Goal: Find specific page/section: Find specific page/section

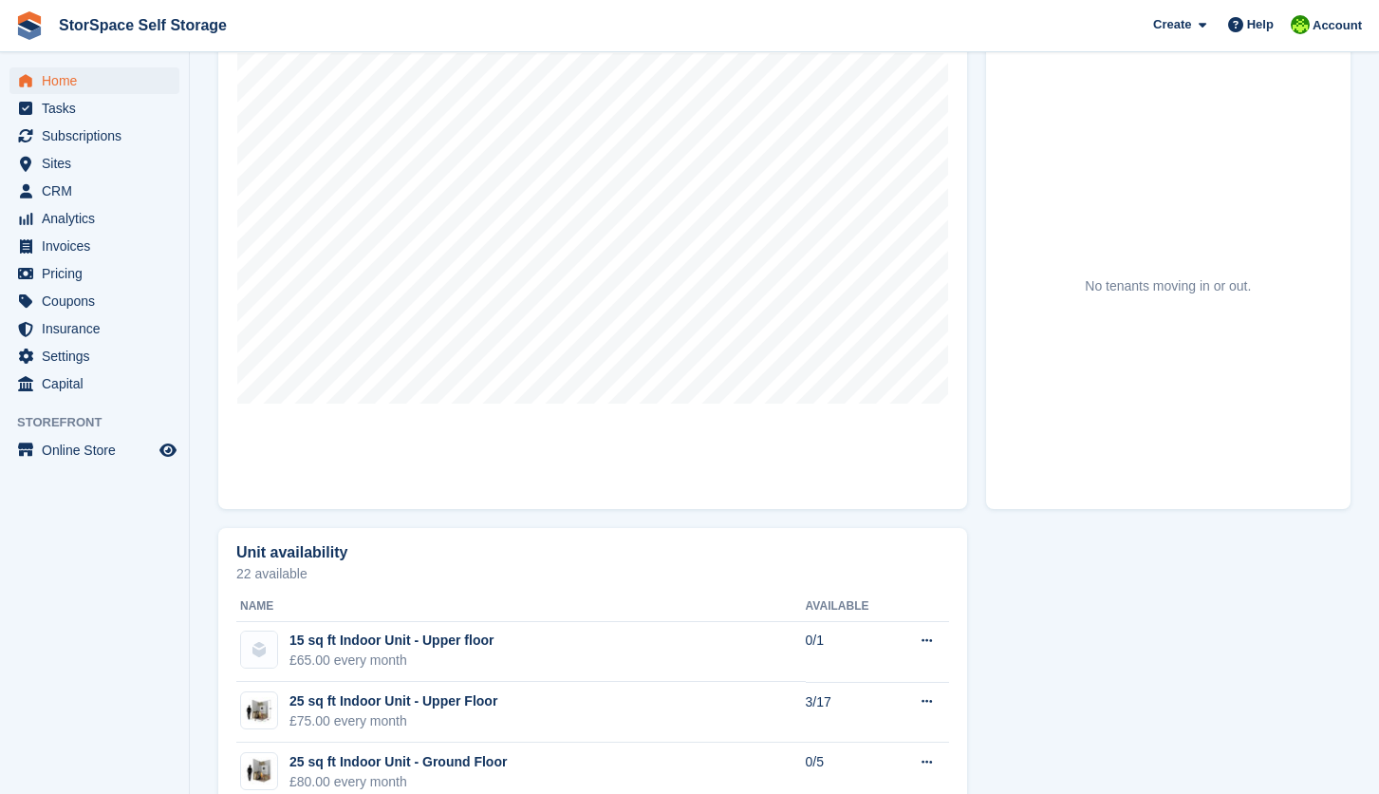
scroll to position [492, 0]
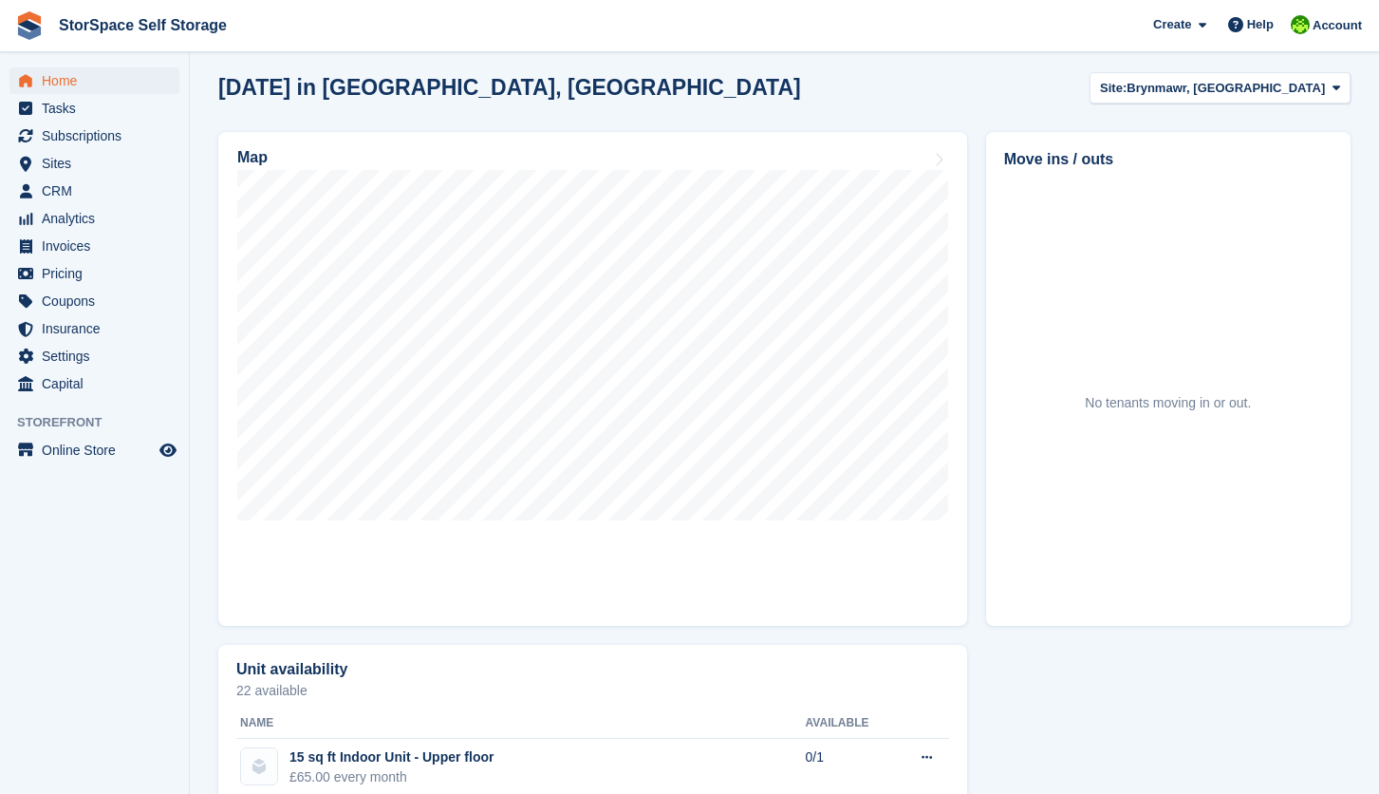
drag, startPoint x: 1229, startPoint y: 156, endPoint x: 1225, endPoint y: 121, distance: 35.3
click at [1229, 152] on div "Move ins / outs No tenants moving in or out." at bounding box center [1168, 379] width 365 height 494
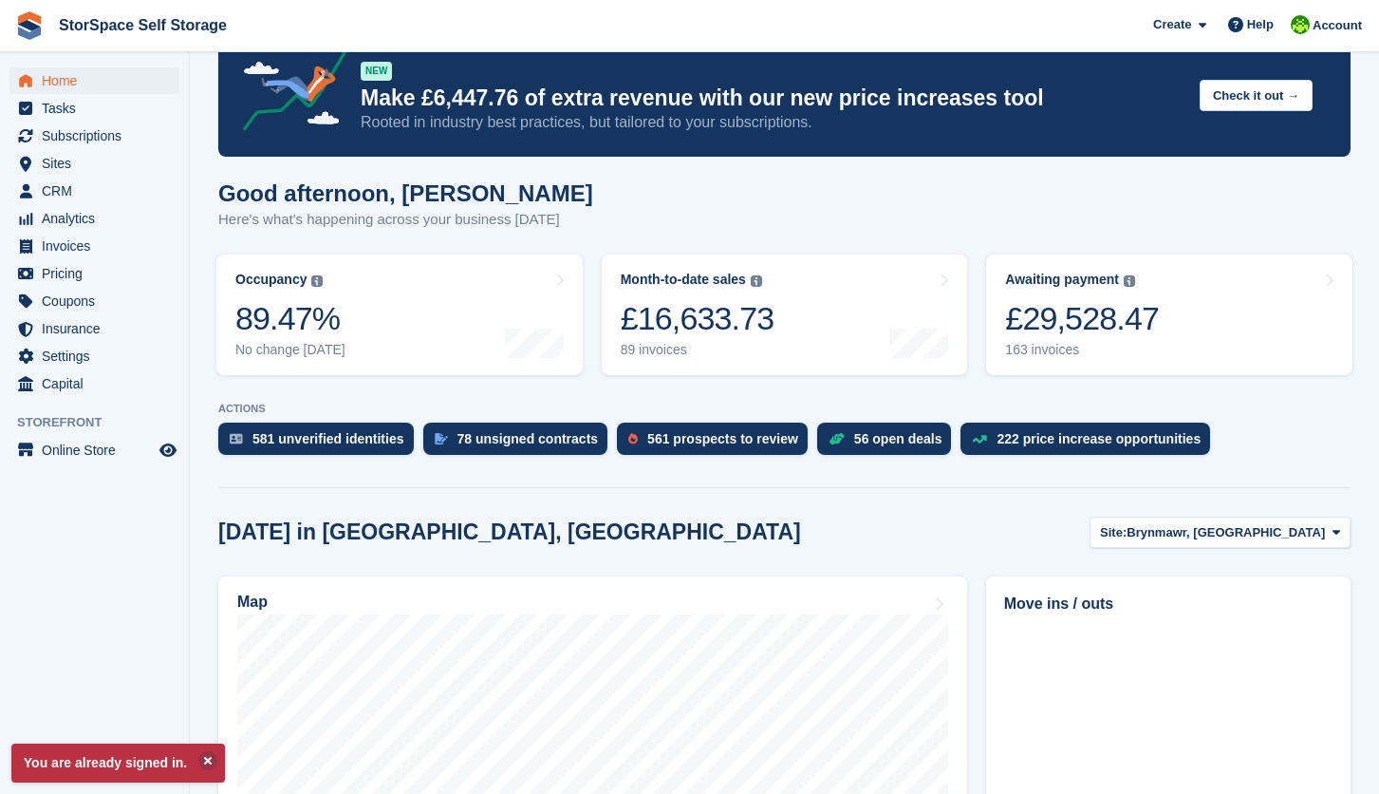
scroll to position [144, 0]
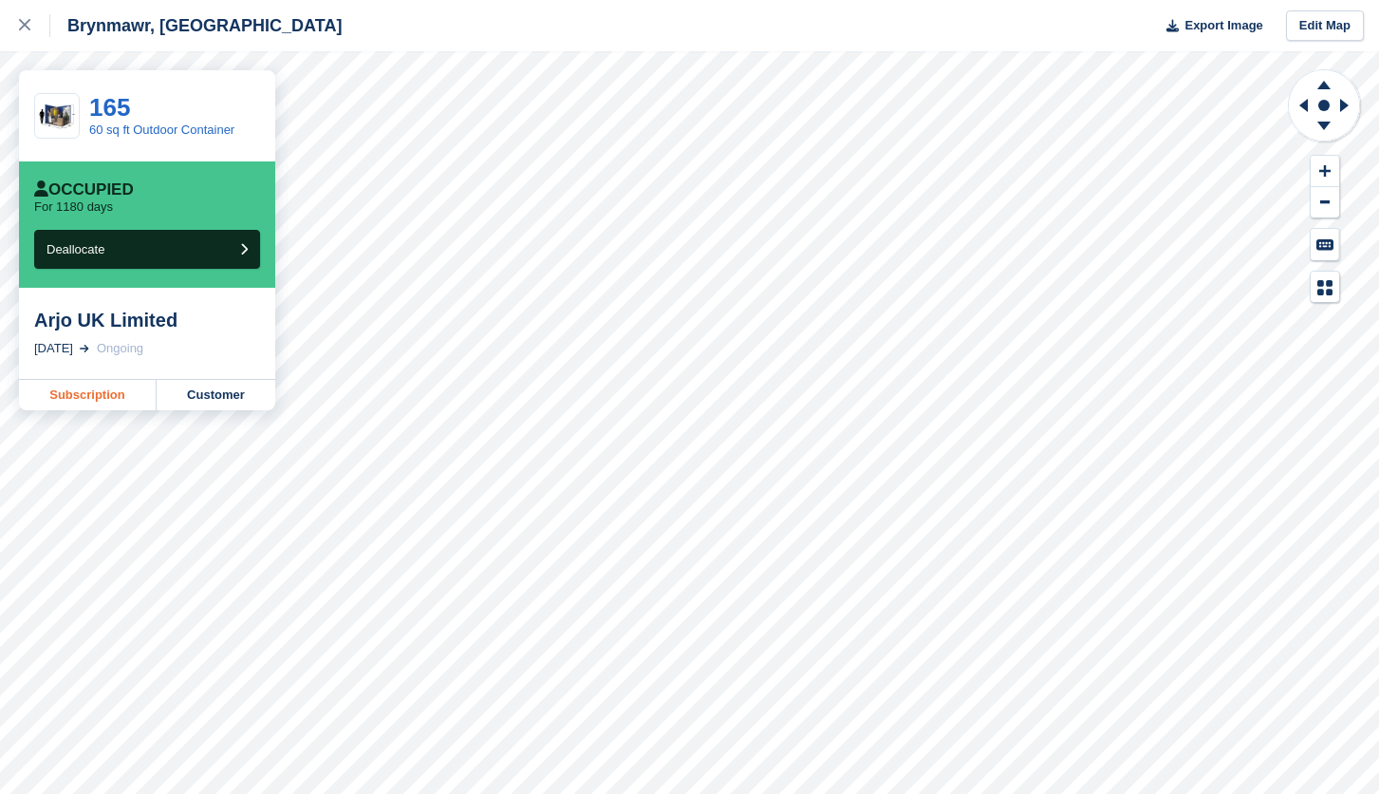
click at [95, 397] on link "Subscription" at bounding box center [88, 395] width 138 height 30
click at [122, 394] on link "Subscription" at bounding box center [88, 395] width 138 height 30
click at [89, 404] on link "Subscription" at bounding box center [88, 395] width 138 height 30
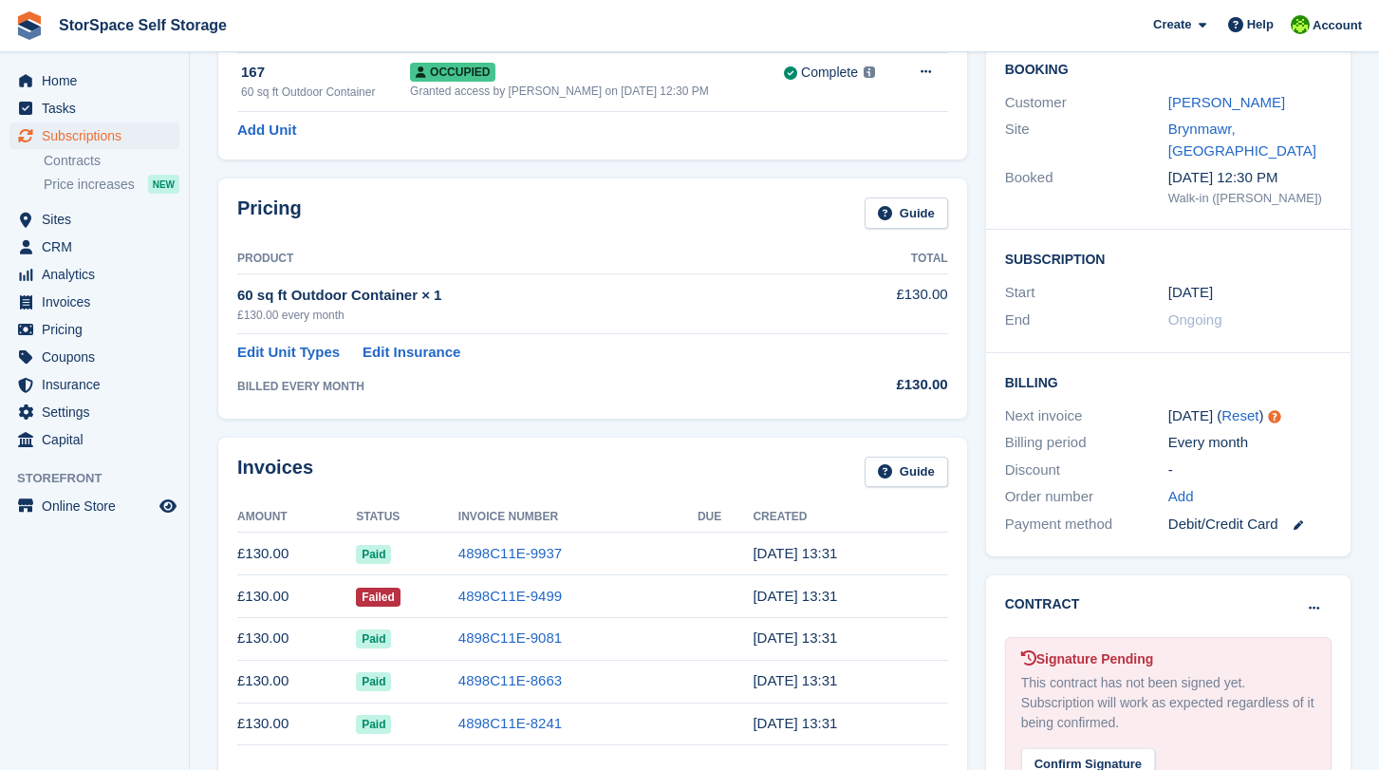
scroll to position [43, 0]
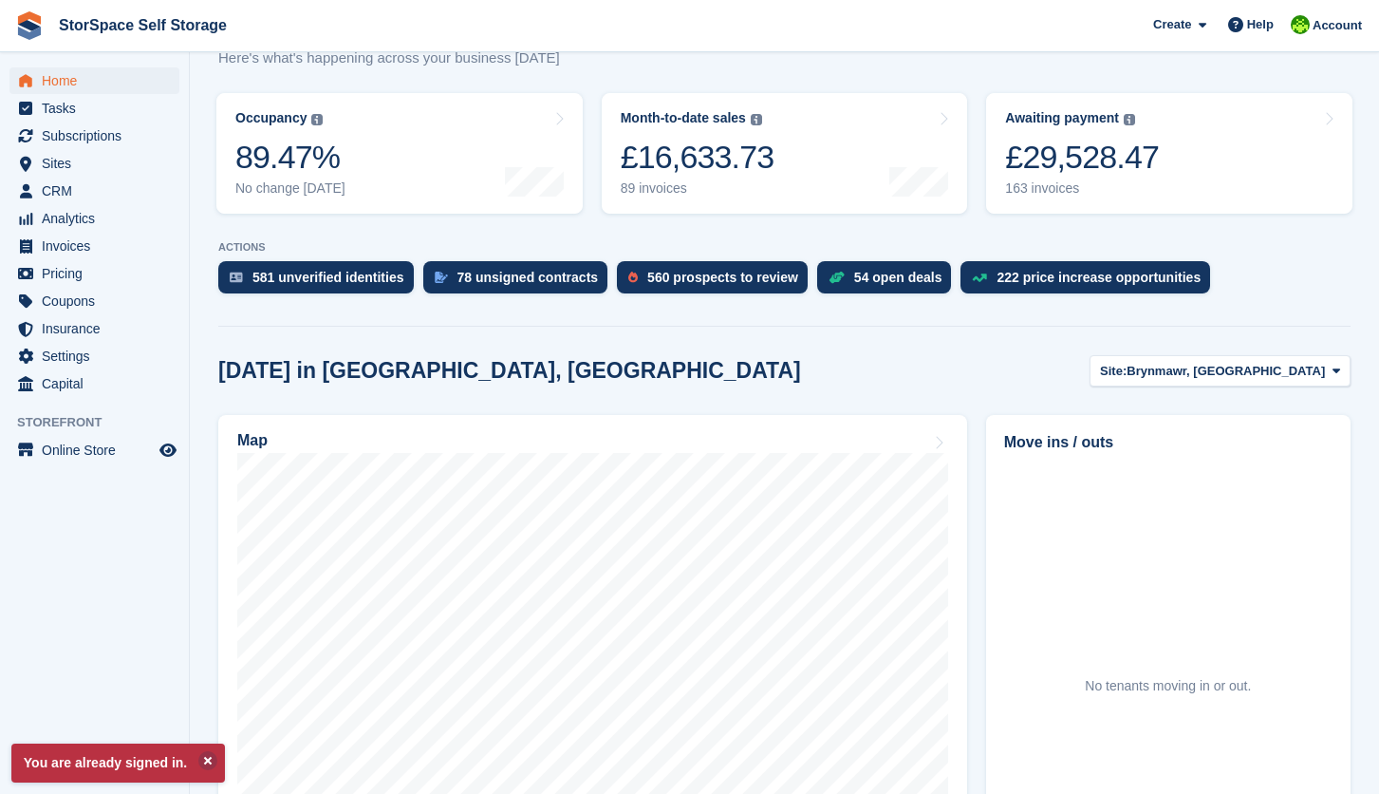
scroll to position [432, 0]
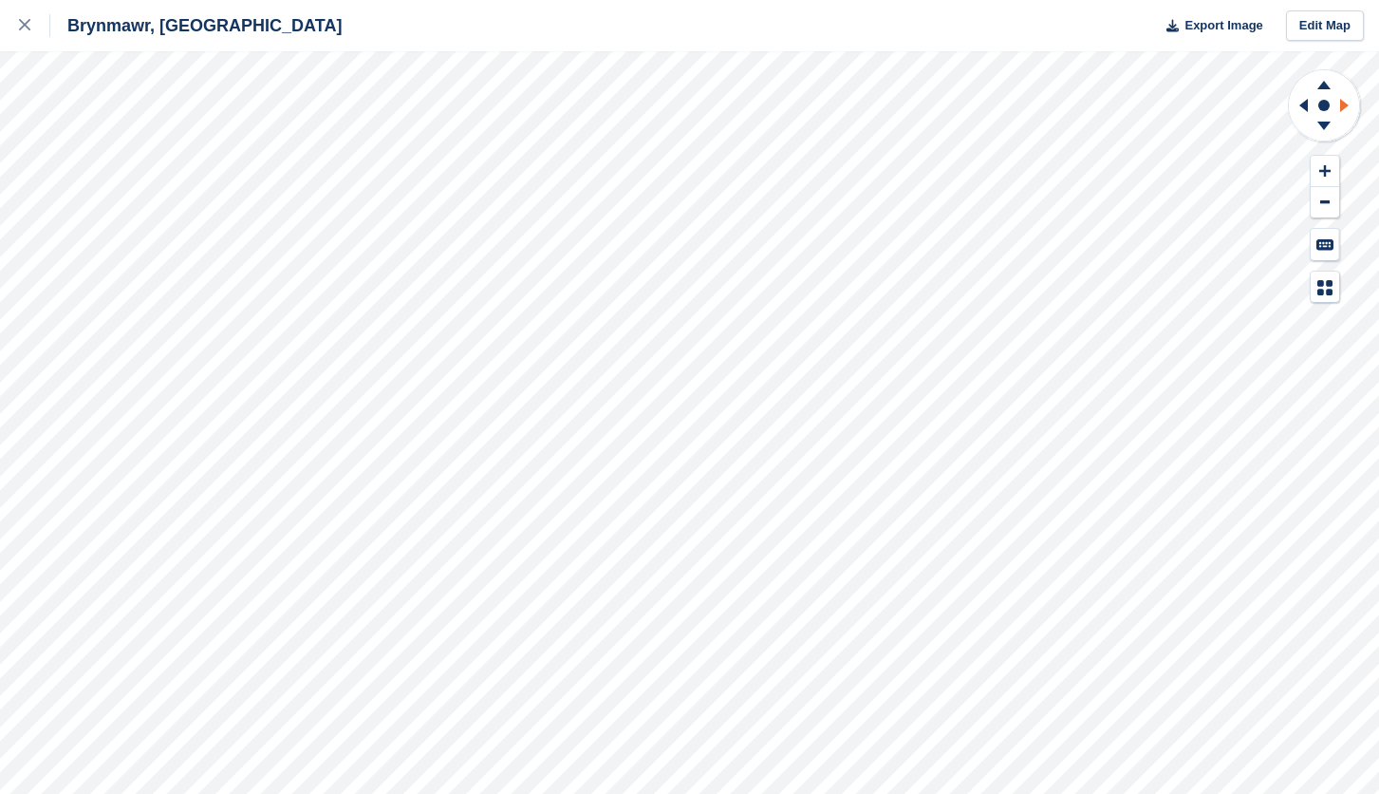
click at [1346, 104] on icon at bounding box center [1345, 105] width 9 height 13
click at [1310, 103] on icon at bounding box center [1301, 105] width 24 height 49
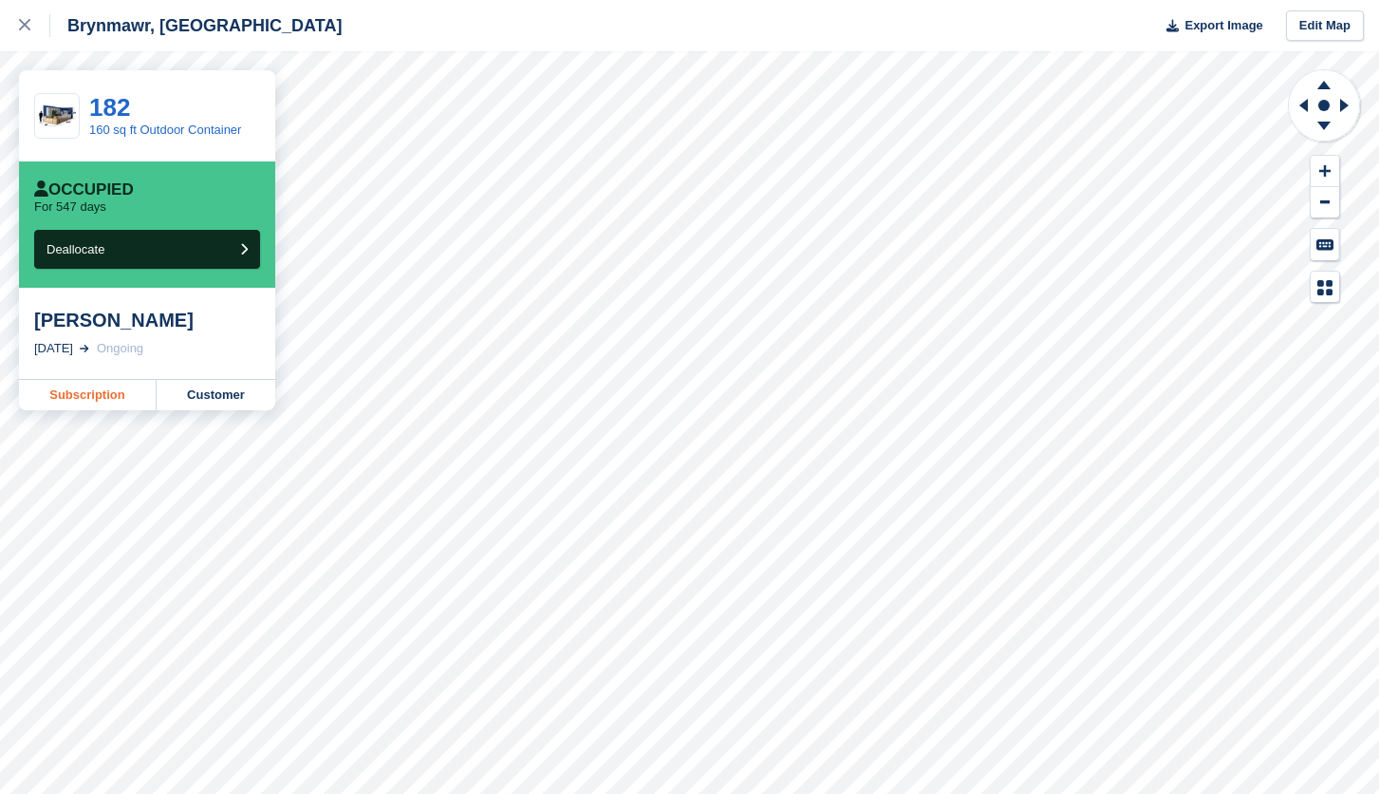
click at [90, 387] on link "Subscription" at bounding box center [88, 395] width 138 height 30
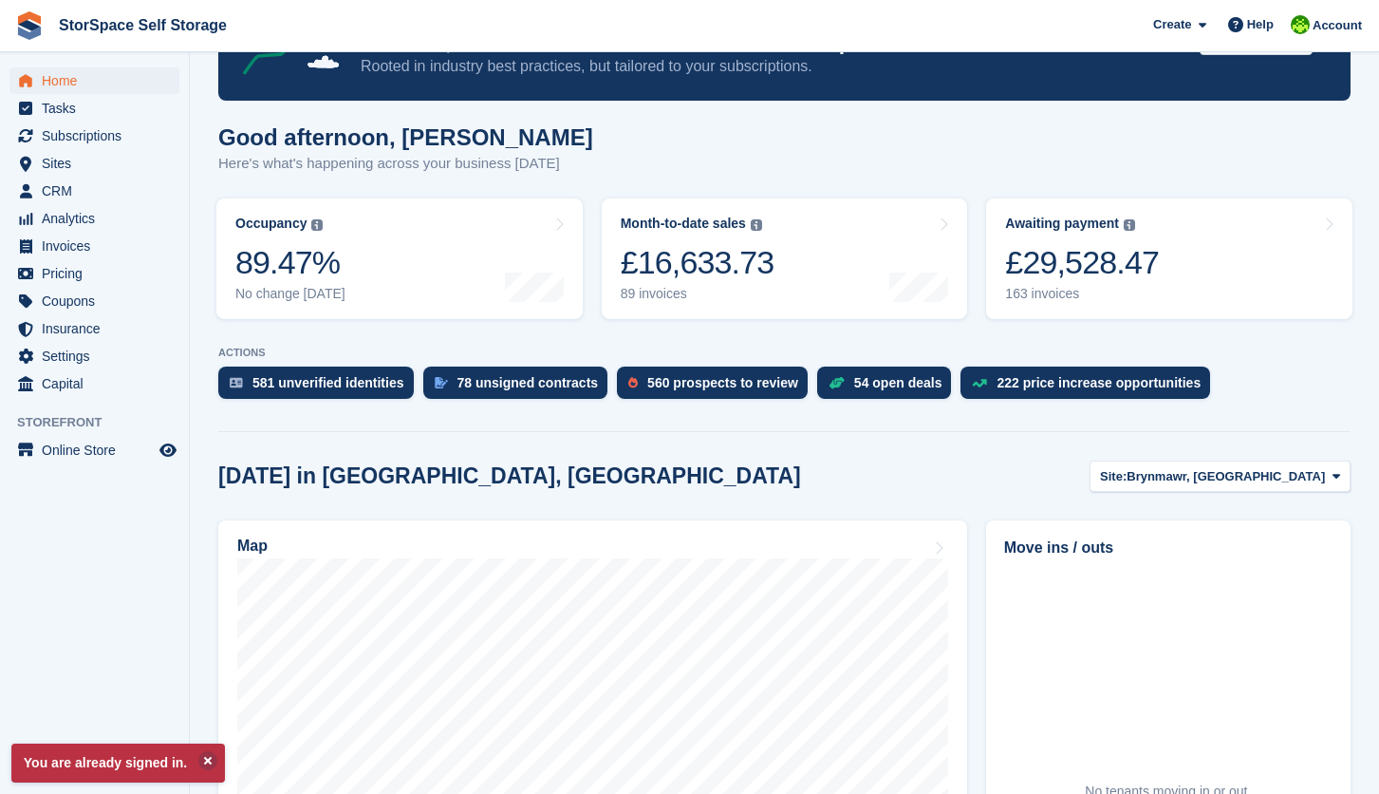
scroll to position [200, 0]
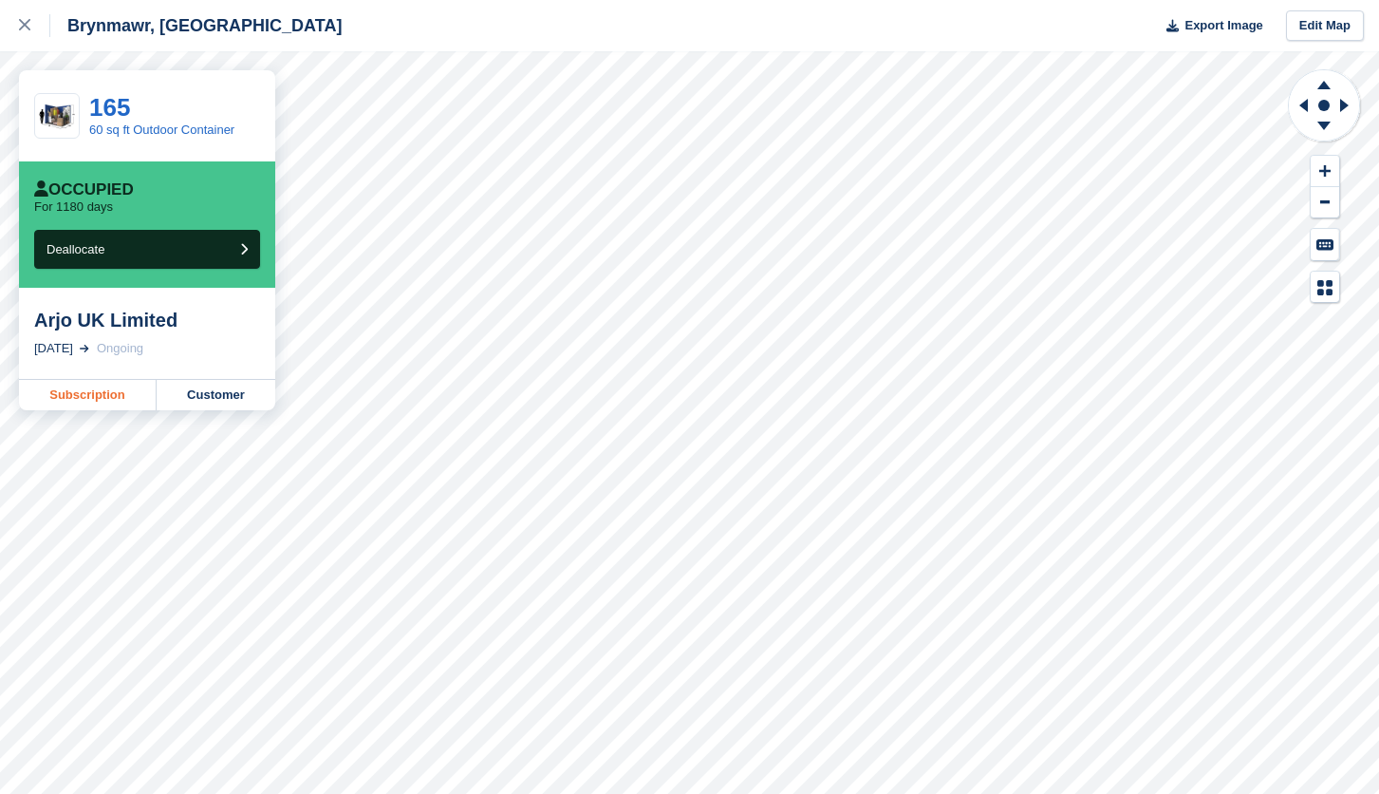
click at [92, 394] on link "Subscription" at bounding box center [88, 395] width 138 height 30
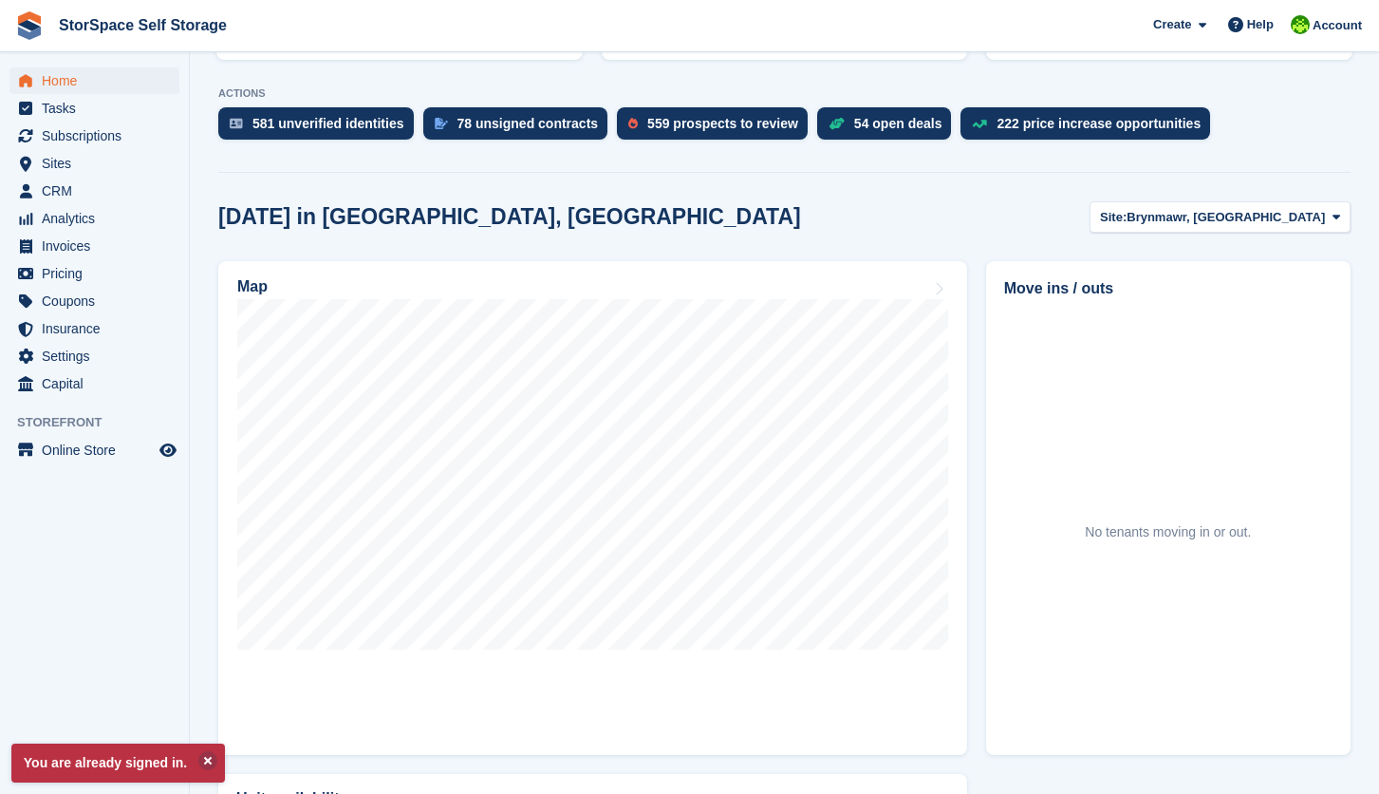
scroll to position [553, 0]
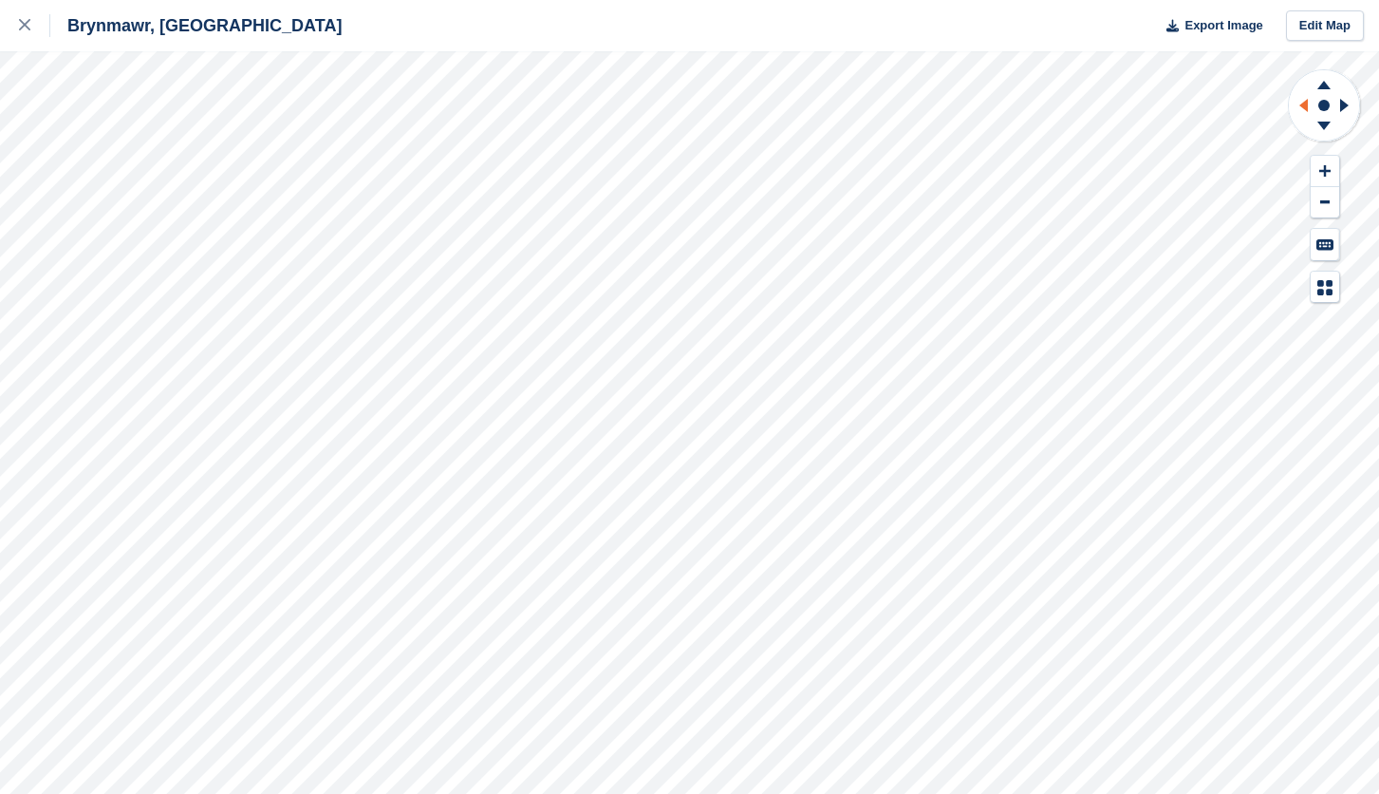
click at [1304, 101] on icon at bounding box center [1301, 105] width 24 height 49
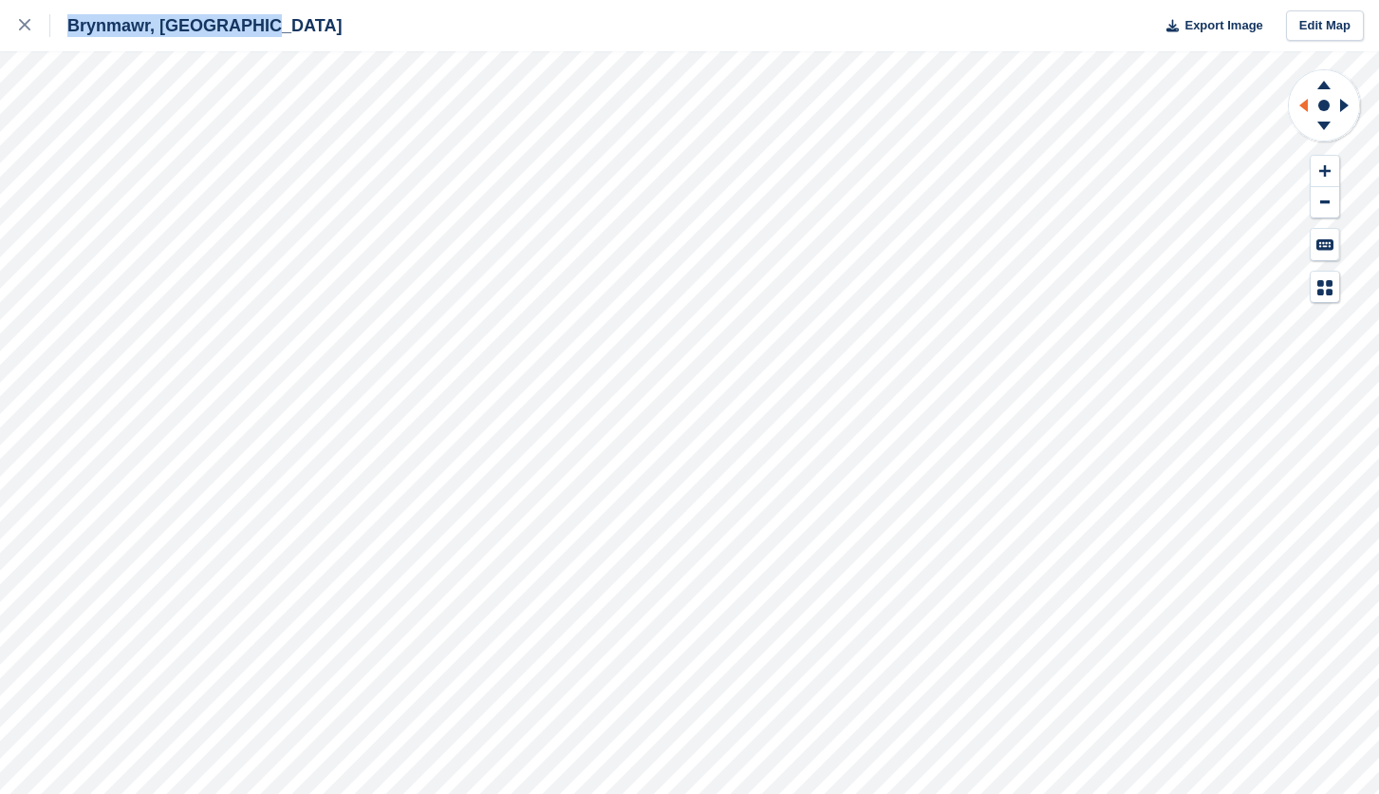
click at [1304, 101] on icon at bounding box center [1301, 105] width 24 height 49
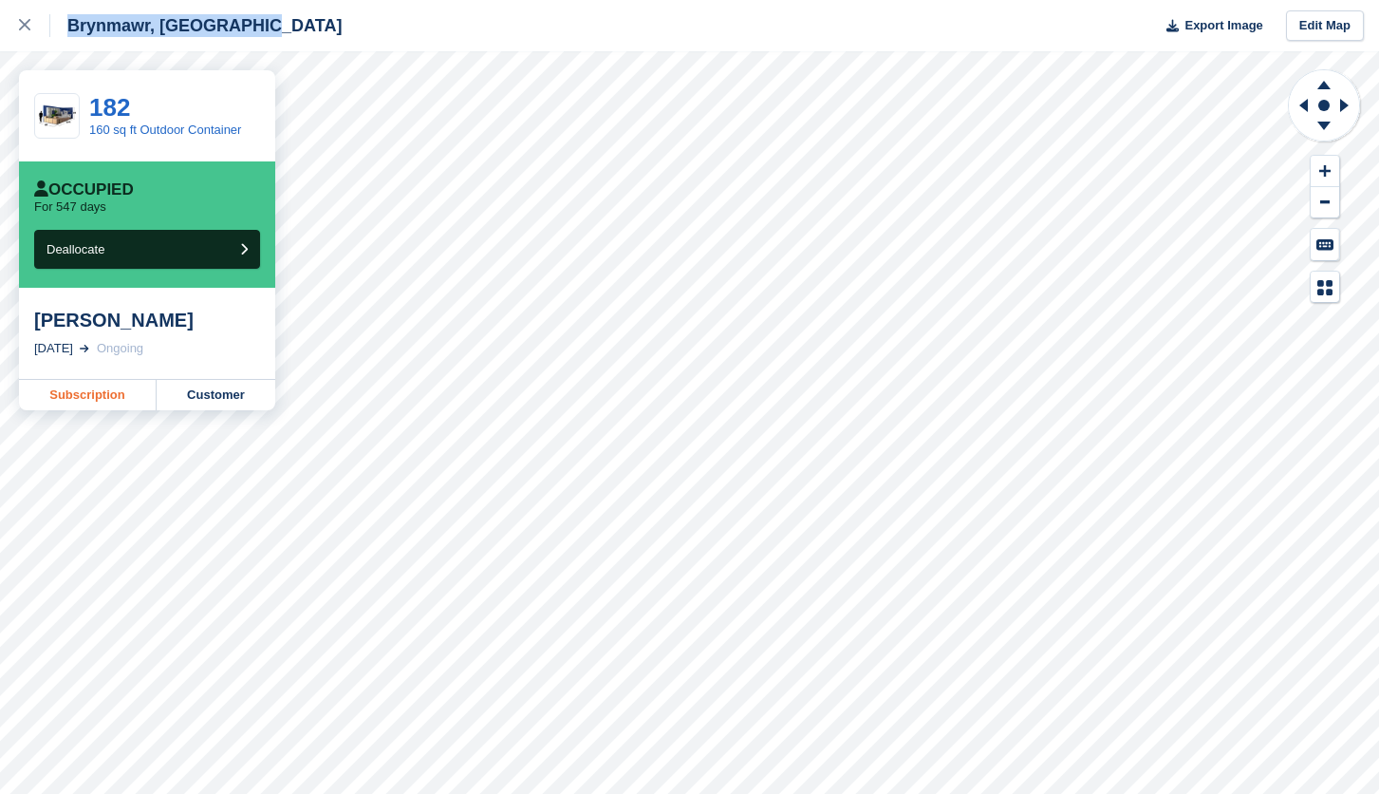
click at [105, 391] on link "Subscription" at bounding box center [88, 395] width 138 height 30
